Goal: Navigation & Orientation: Go to known website

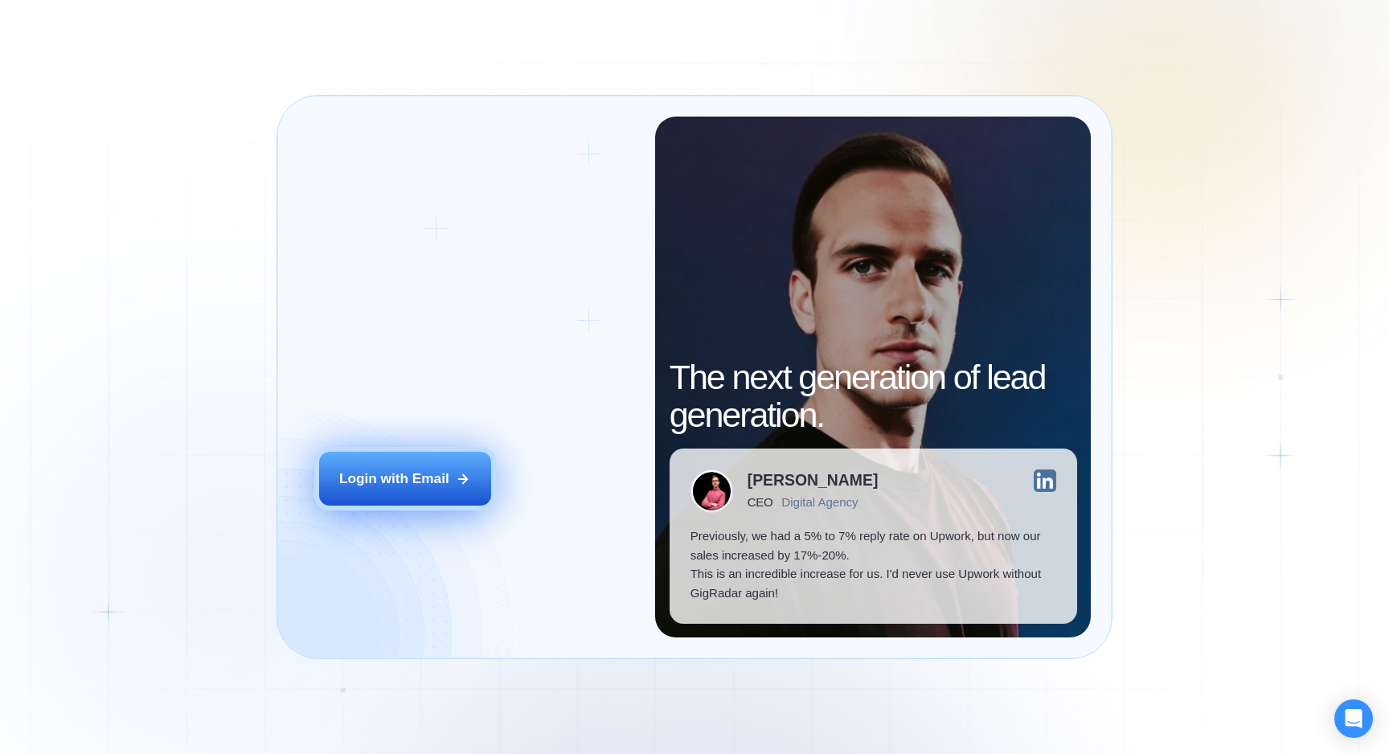
click at [402, 472] on div "Login with Email" at bounding box center [394, 479] width 110 height 19
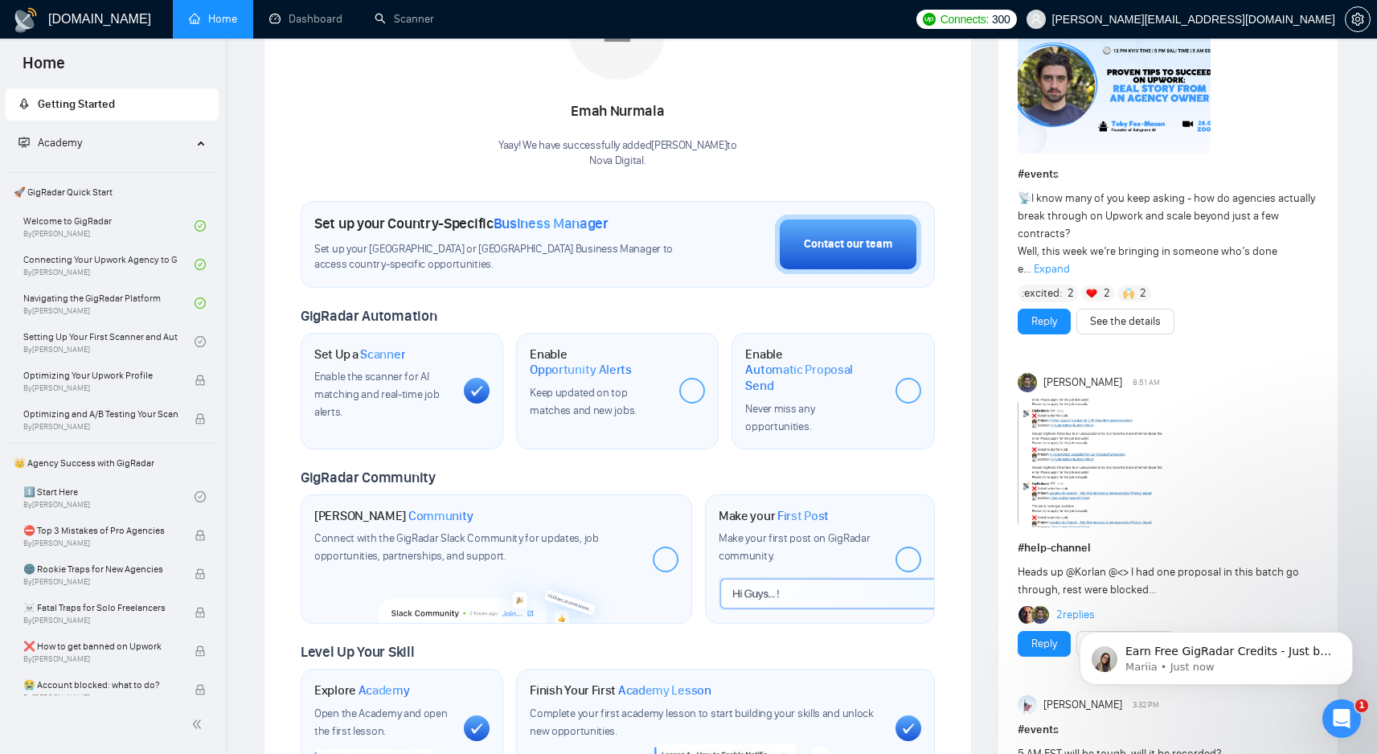
scroll to position [322, 0]
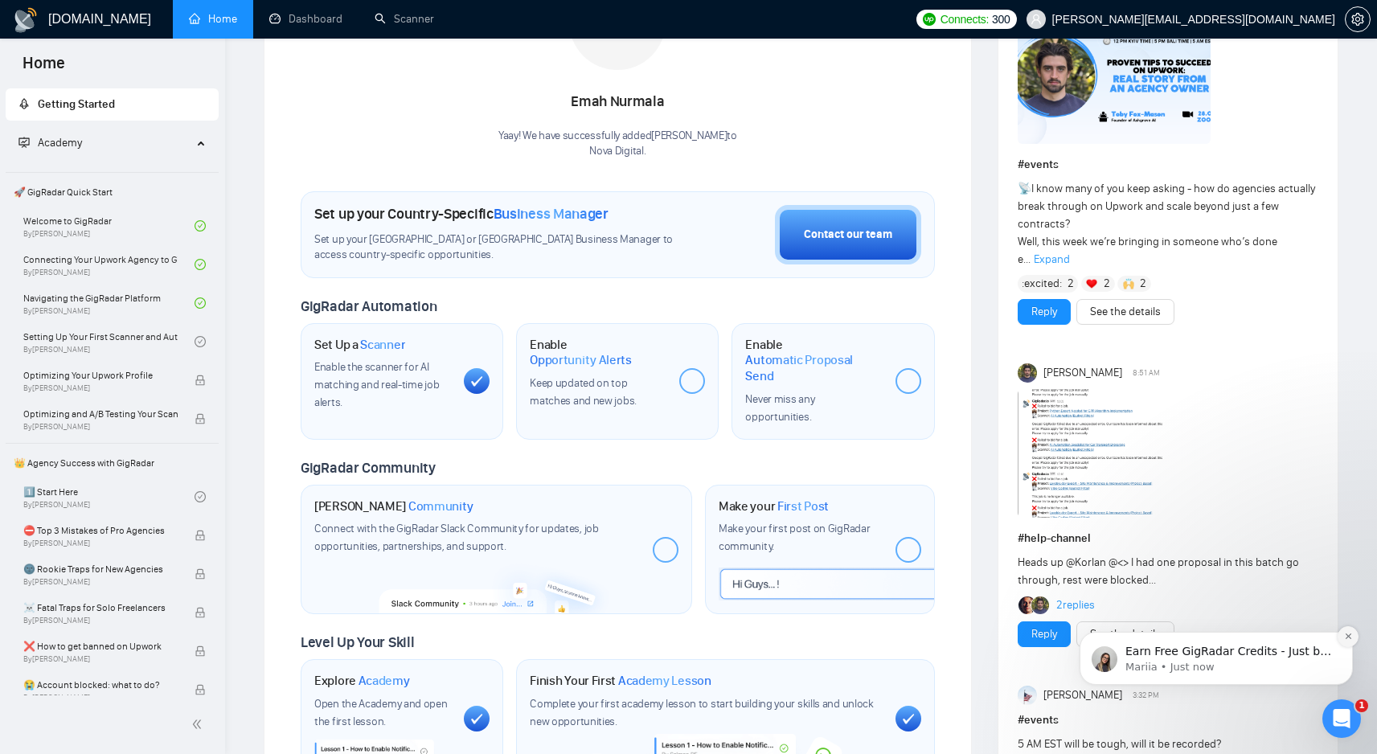
click at [1344, 634] on icon "Dismiss notification" at bounding box center [1348, 636] width 9 height 9
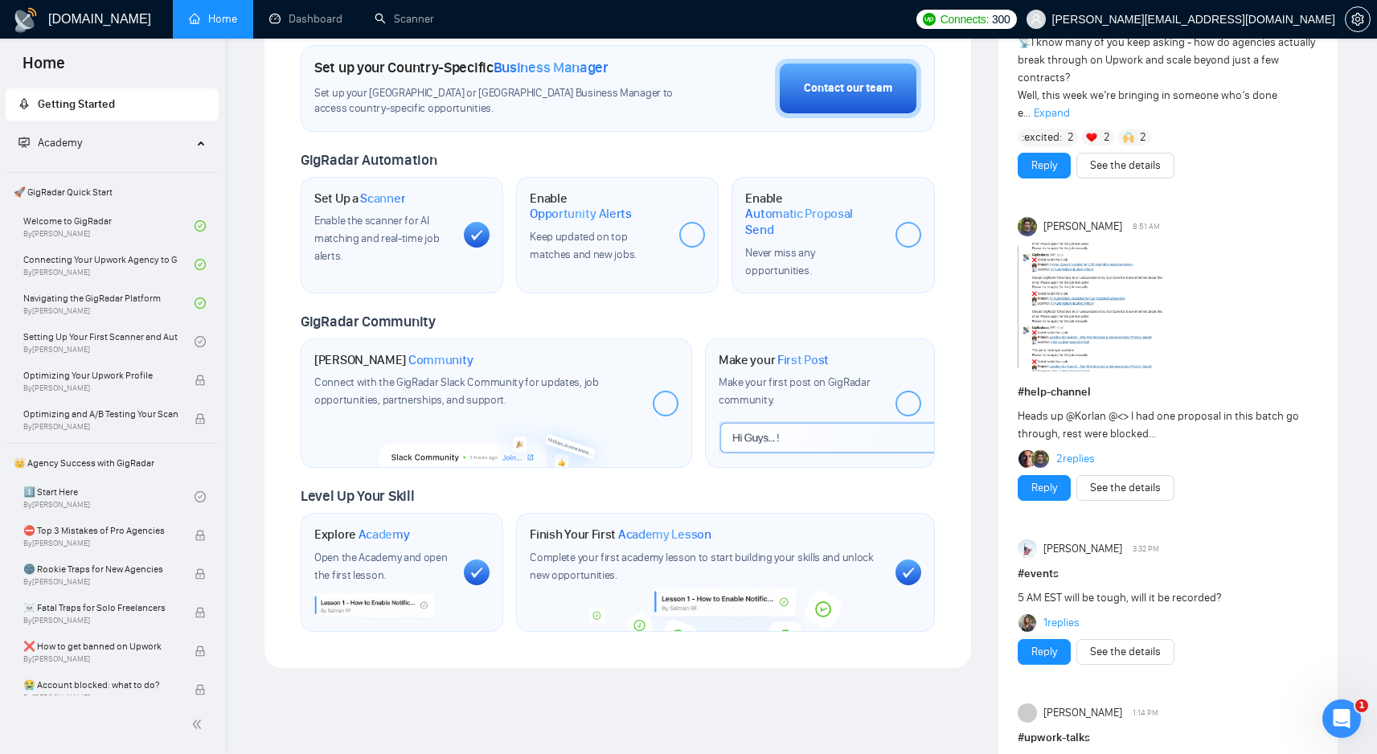
scroll to position [0, 0]
